Goal: Task Accomplishment & Management: Use online tool/utility

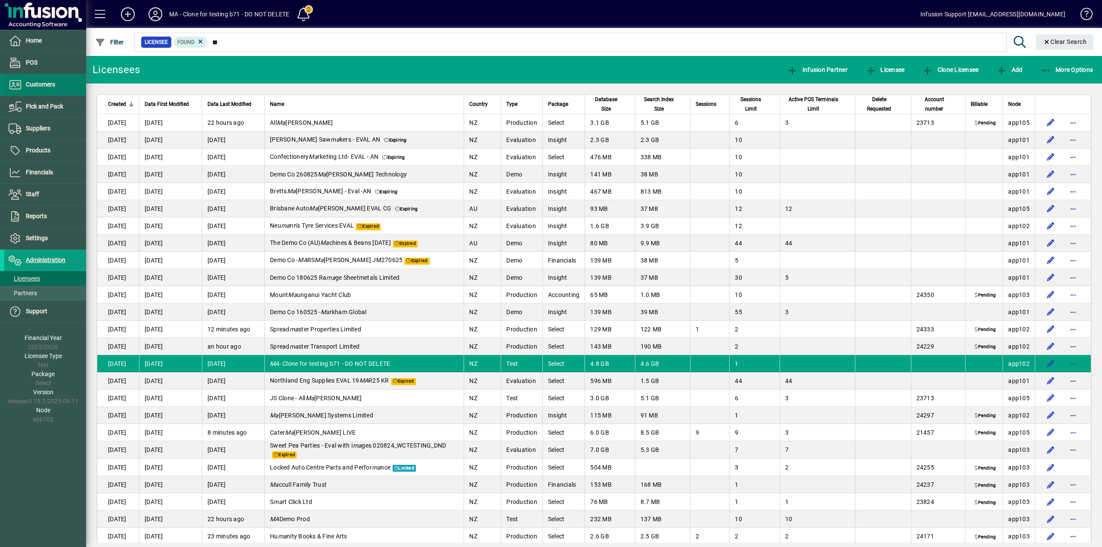
click at [43, 84] on span "Customers" at bounding box center [40, 84] width 29 height 7
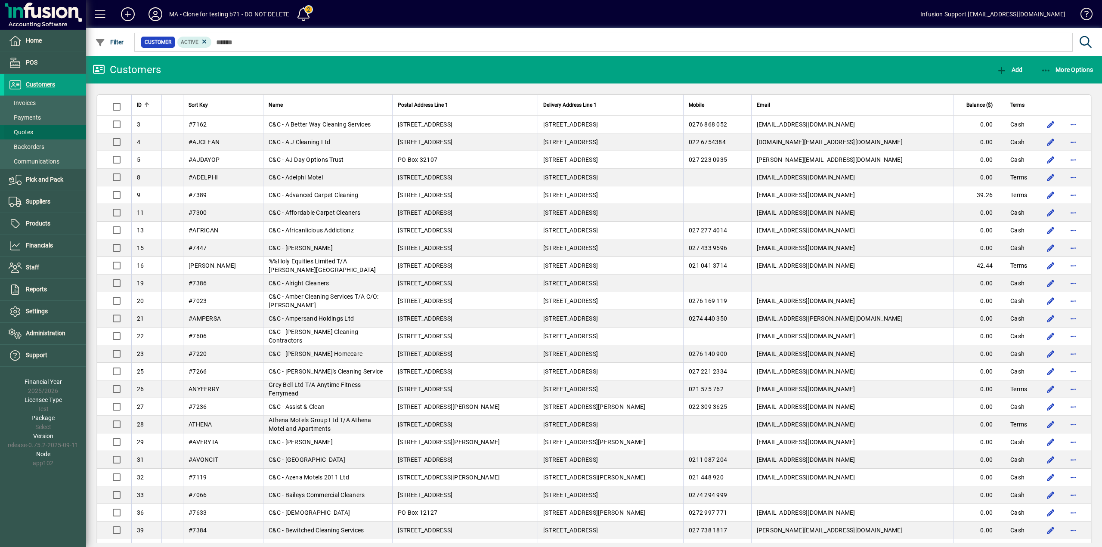
click at [34, 132] on span at bounding box center [45, 132] width 82 height 21
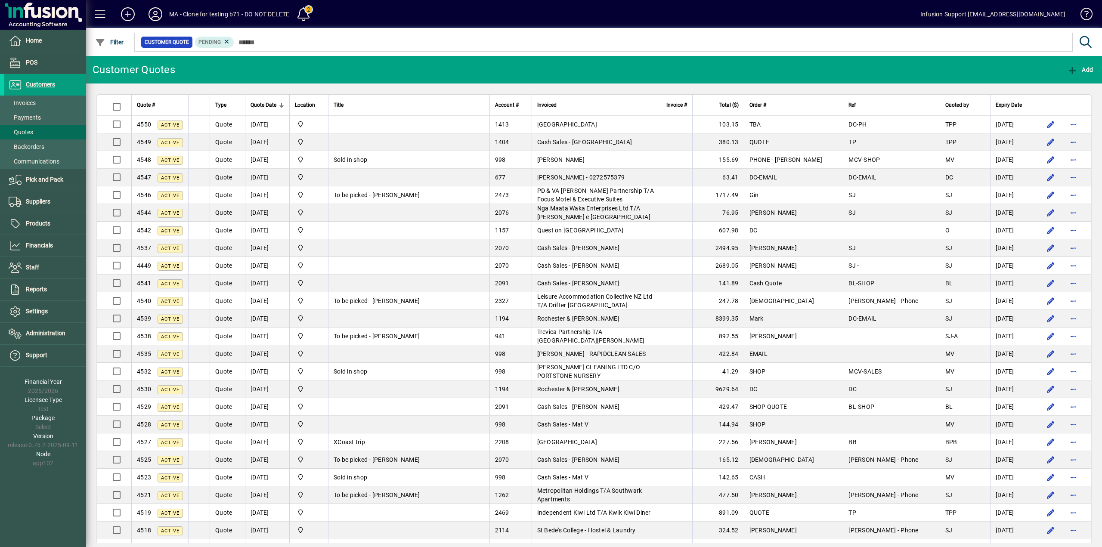
click at [557, 109] on span "Invoiced" at bounding box center [546, 104] width 19 height 9
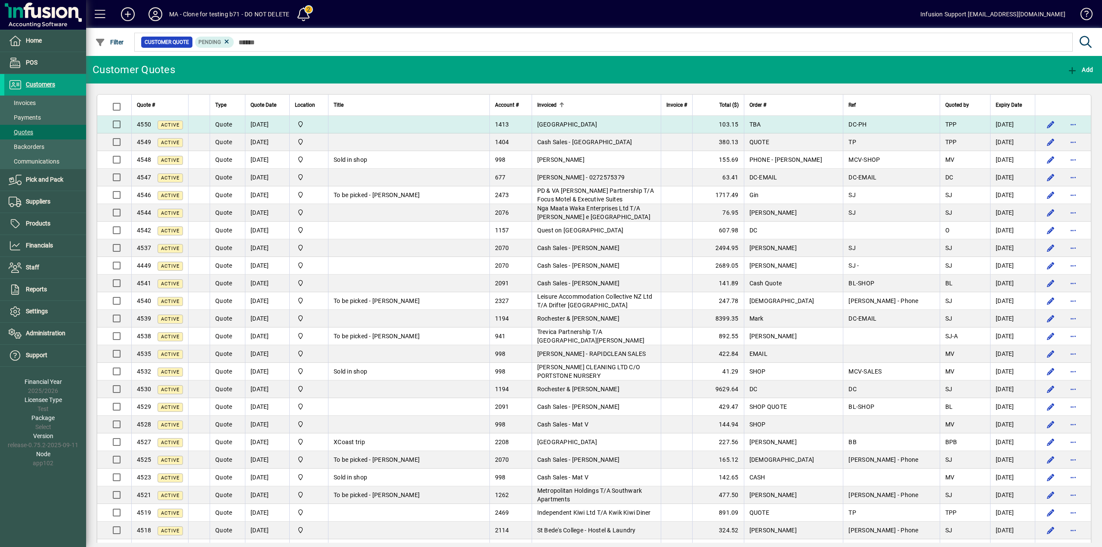
click at [434, 121] on td at bounding box center [408, 125] width 161 height 18
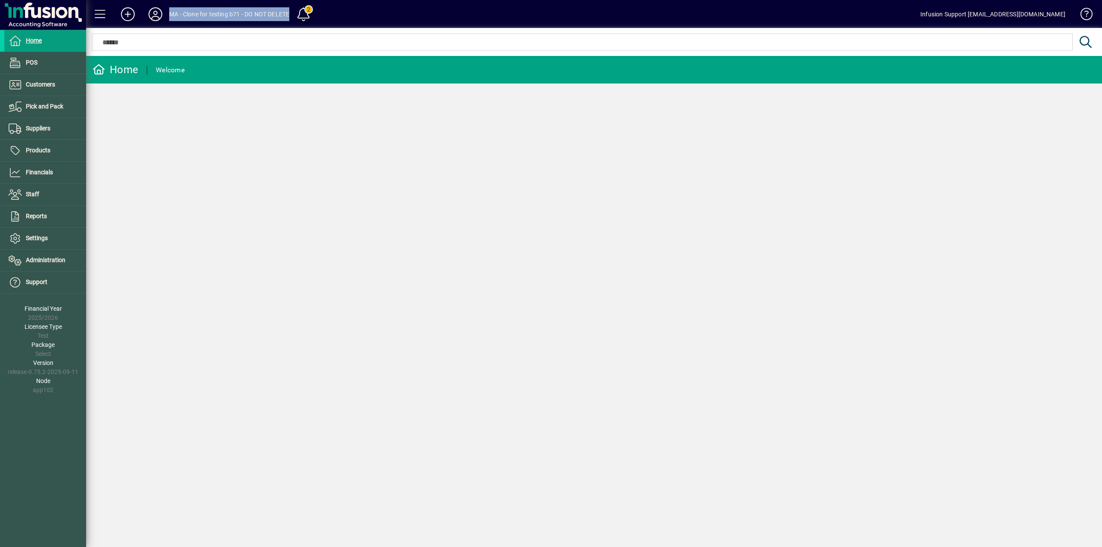
drag, startPoint x: 289, startPoint y: 14, endPoint x: 170, endPoint y: 5, distance: 119.2
click at [170, 5] on mat-toolbar-row "MA - Clone for testing b71 - DO NOT DELETE 2 Infusion Support support@infusions…" at bounding box center [594, 14] width 1016 height 28
copy div "MA - Clone for testing b71 - DO NOT DELETE"
